Goal: Information Seeking & Learning: Learn about a topic

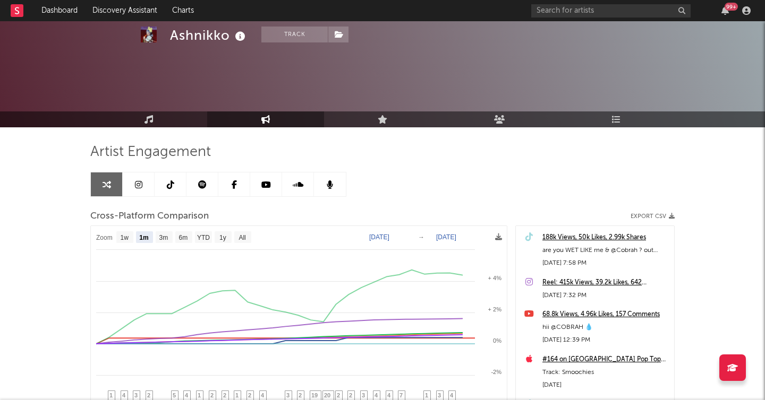
select select "1m"
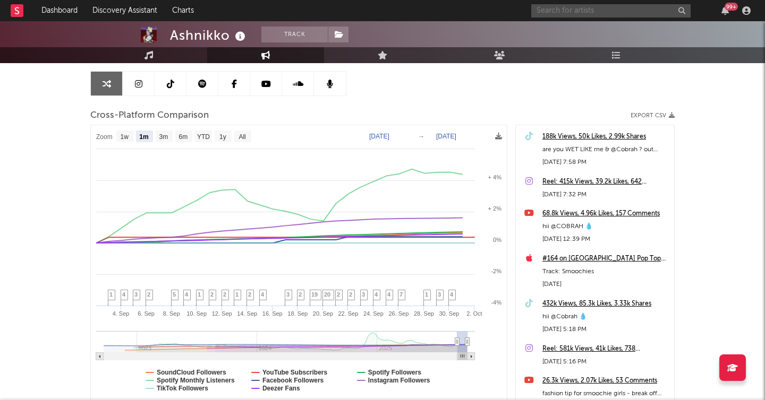
click at [613, 16] on input "text" at bounding box center [610, 10] width 159 height 13
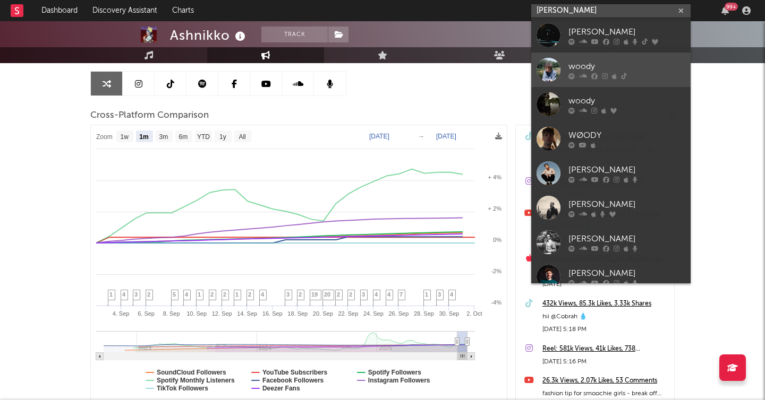
type input "[PERSON_NAME]"
click at [612, 61] on div "woody" at bounding box center [626, 66] width 117 height 13
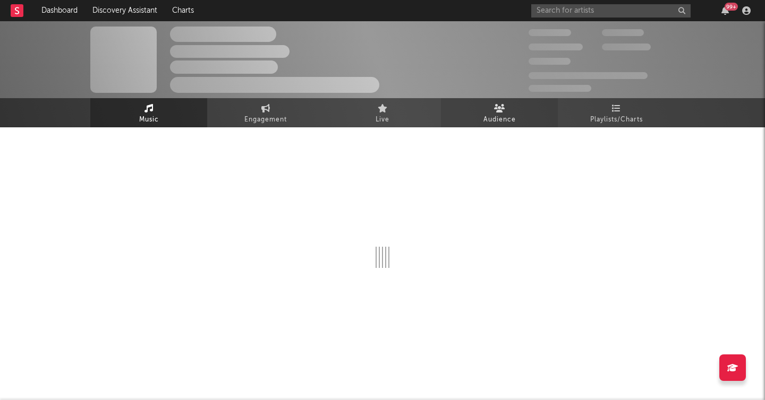
select select "1w"
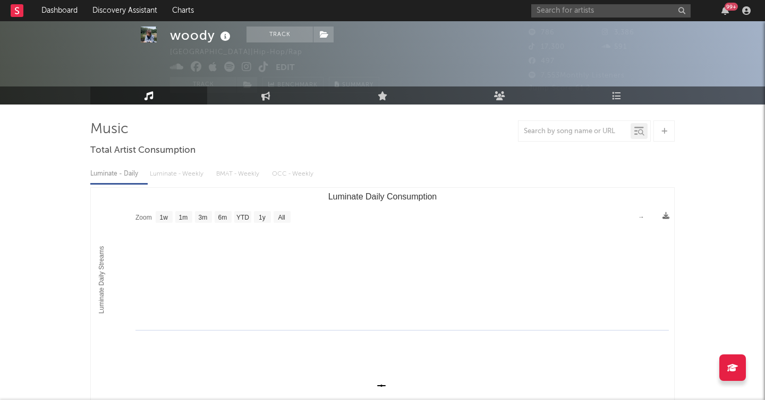
scroll to position [27, 0]
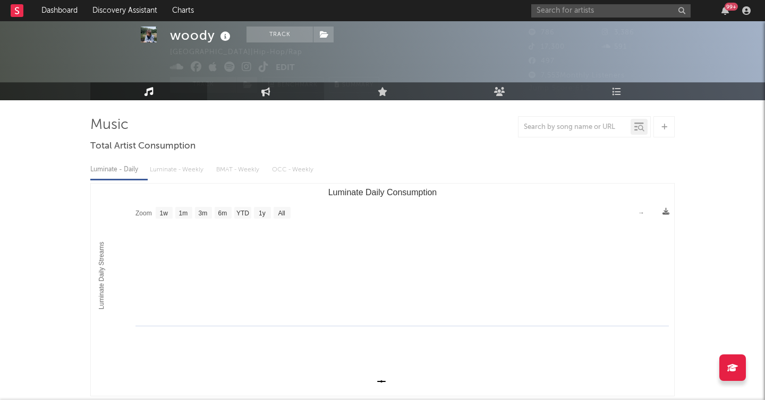
click at [282, 92] on link "Engagement" at bounding box center [265, 91] width 117 height 18
select select "1w"
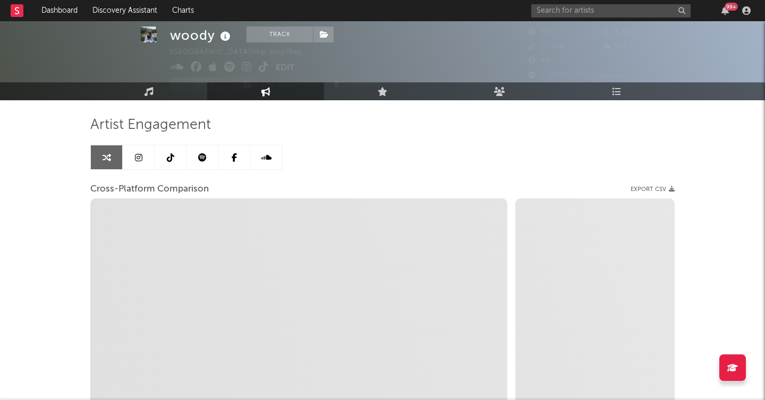
click at [66, 189] on div "woody Track [GEOGRAPHIC_DATA] | Hip-Hop/Rap Edit Track Benchmark Summary 786 3,…" at bounding box center [382, 273] width 765 height 558
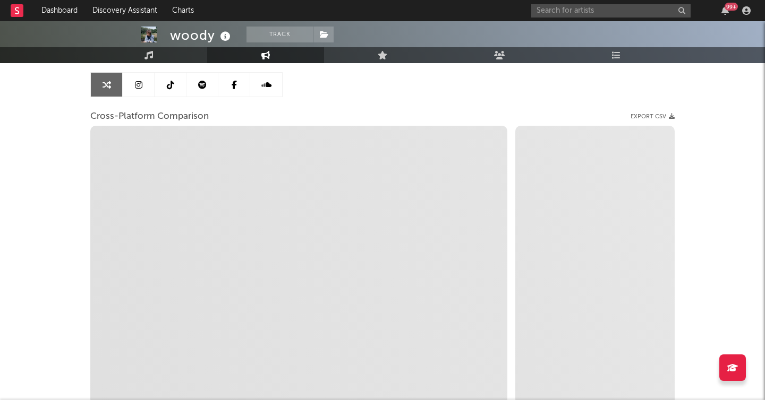
scroll to position [106, 0]
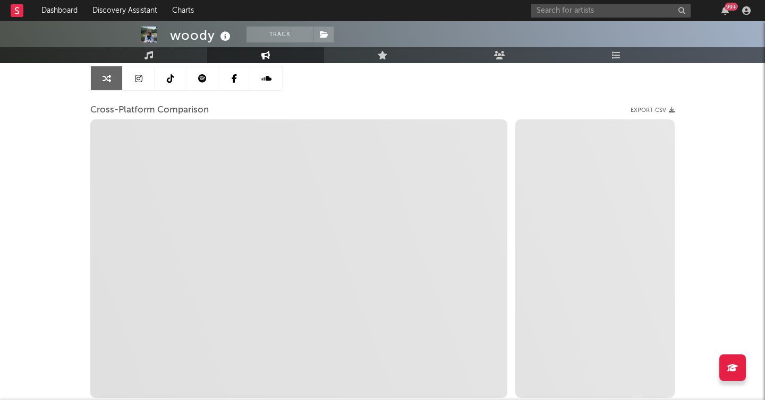
select select "1m"
